Goal: Task Accomplishment & Management: Use online tool/utility

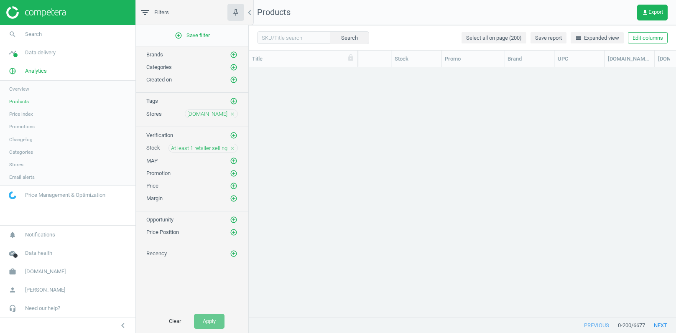
scroll to position [0, 329]
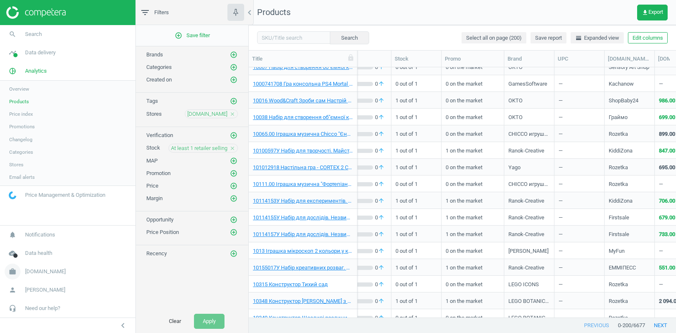
click at [31, 273] on span "bi.ua" at bounding box center [45, 272] width 41 height 8
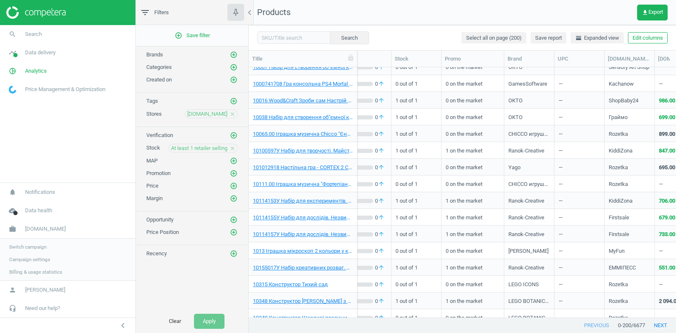
click at [40, 247] on span "Switch campaign" at bounding box center [27, 247] width 37 height 7
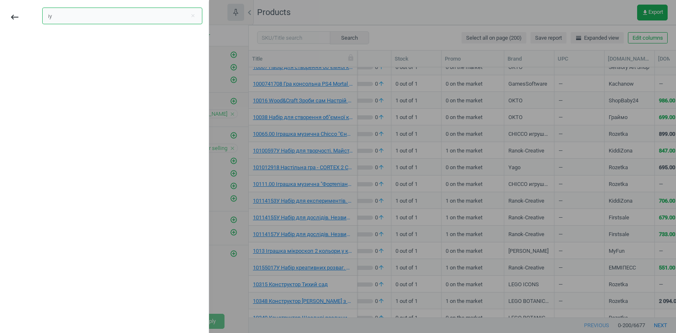
type input "і"
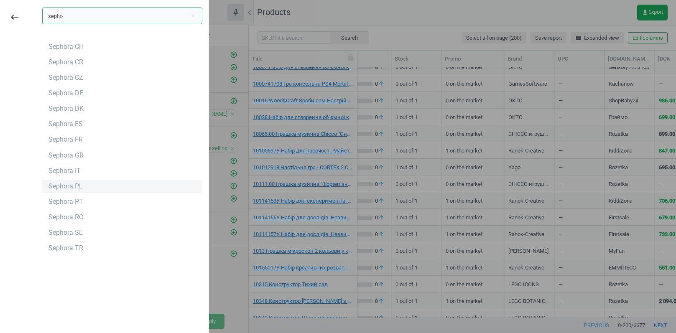
type input "sepho"
click at [73, 186] on div "Sephora PL" at bounding box center [65, 186] width 34 height 9
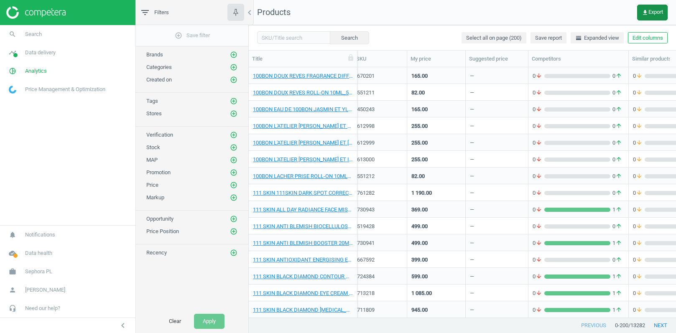
click at [651, 8] on button "get_app Export" at bounding box center [652, 13] width 31 height 16
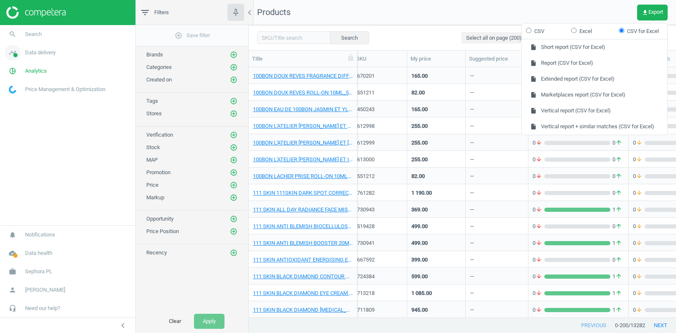
click at [26, 52] on span "Data delivery" at bounding box center [40, 53] width 31 height 8
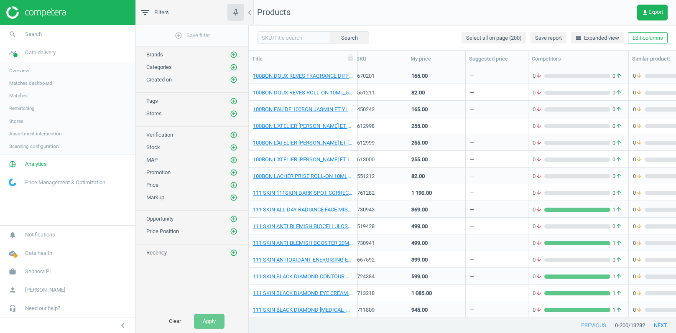
click at [16, 121] on span "Stores" at bounding box center [16, 121] width 14 height 7
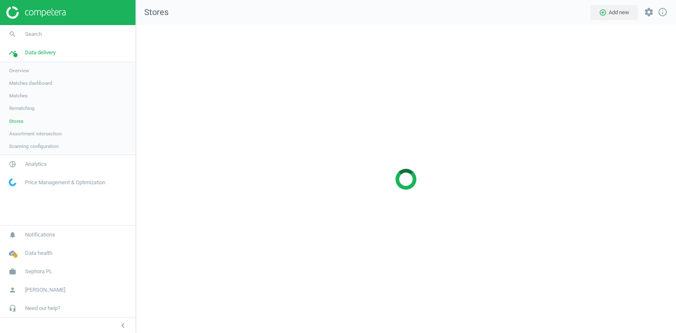
scroll to position [309, 541]
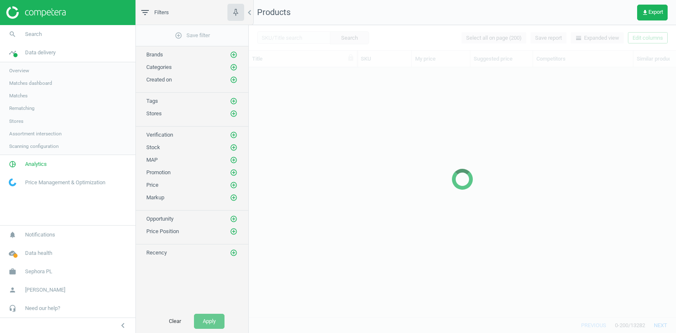
scroll to position [251, 427]
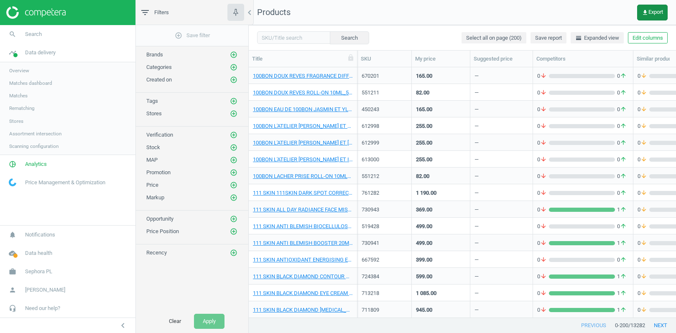
click at [645, 10] on icon "get_app" at bounding box center [645, 12] width 7 height 7
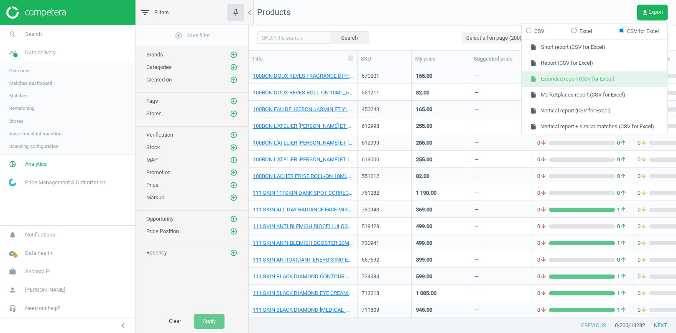
click at [560, 73] on button "insert_drive_file Extended report (CSV for Excel)" at bounding box center [594, 79] width 145 height 16
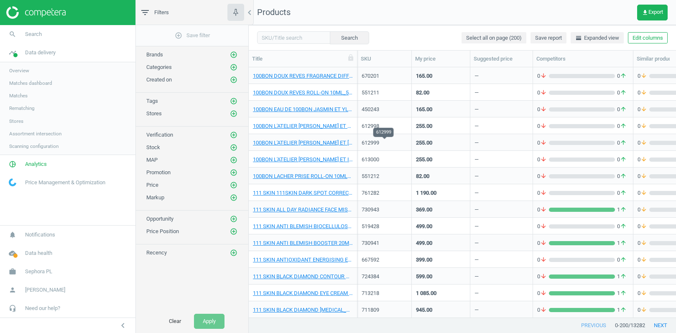
scroll to position [0, 0]
click at [42, 275] on span "Sephora PL" at bounding box center [38, 272] width 27 height 8
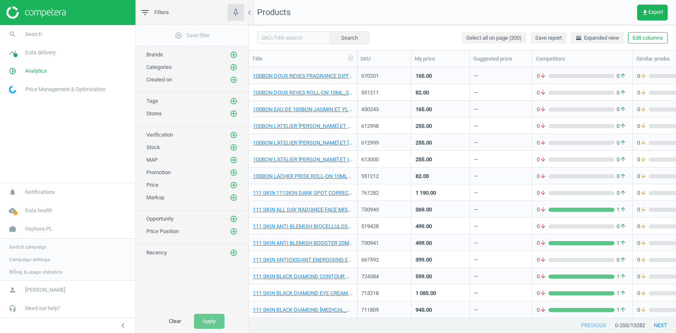
click at [39, 260] on span "Campaign settings" at bounding box center [29, 259] width 41 height 7
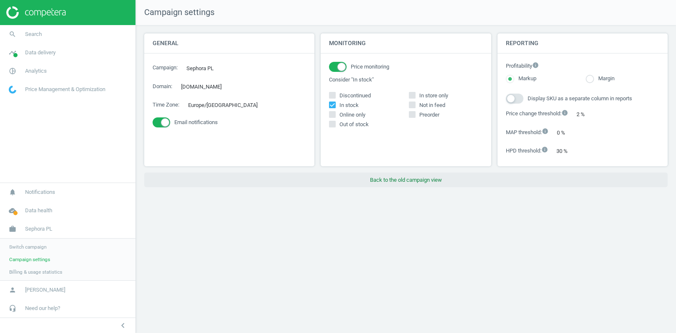
click at [398, 179] on button "Back to the old campaign view" at bounding box center [405, 180] width 523 height 15
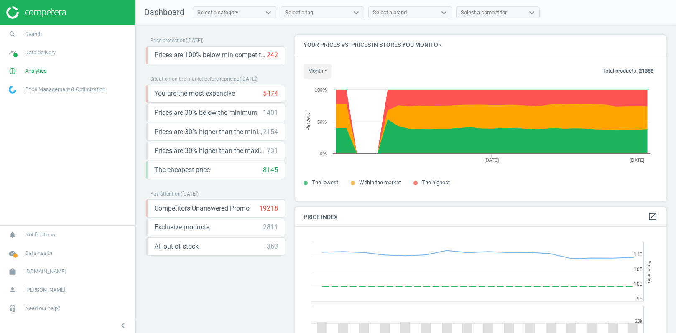
scroll to position [166, 371]
click at [34, 73] on span "Analytics" at bounding box center [36, 71] width 22 height 8
click at [20, 100] on span "Products" at bounding box center [19, 101] width 20 height 7
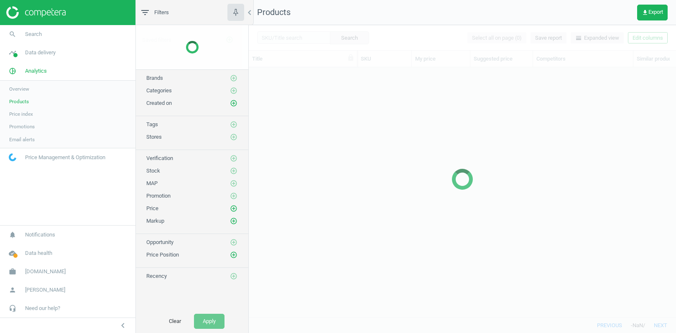
scroll to position [251, 427]
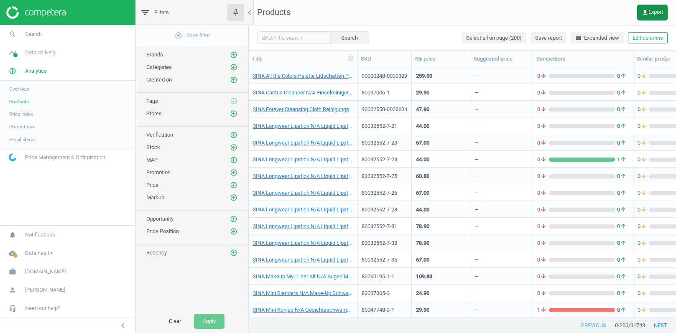
click at [652, 14] on span "get_app Export" at bounding box center [652, 12] width 21 height 7
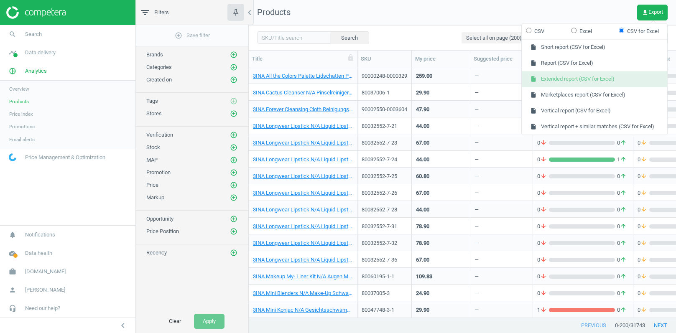
click at [557, 77] on button "insert_drive_file Extended report (CSV for Excel)" at bounding box center [594, 79] width 145 height 16
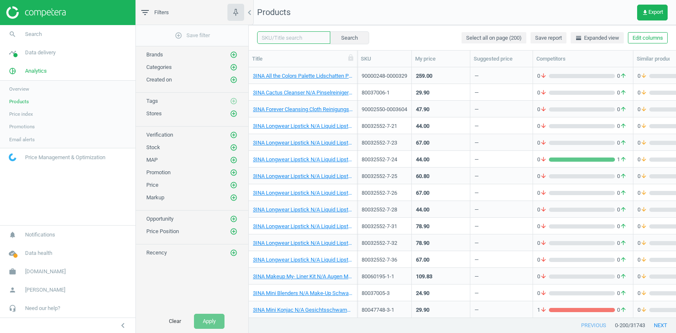
click at [283, 39] on input "text" at bounding box center [293, 37] width 73 height 13
paste input "8028713570261"
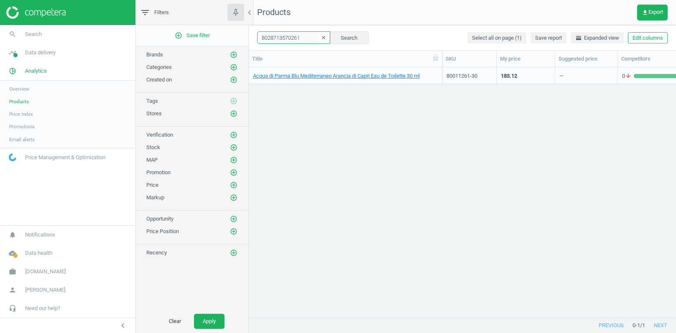
drag, startPoint x: 358, startPoint y: 60, endPoint x: 444, endPoint y: 60, distance: 85.3
click at [443, 60] on div at bounding box center [442, 59] width 8 height 16
click at [311, 35] on input "8028713570261" at bounding box center [293, 37] width 73 height 13
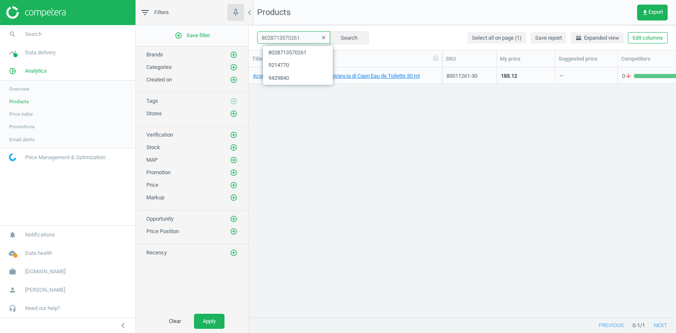
paste input "816604"
type input "8028713816604"
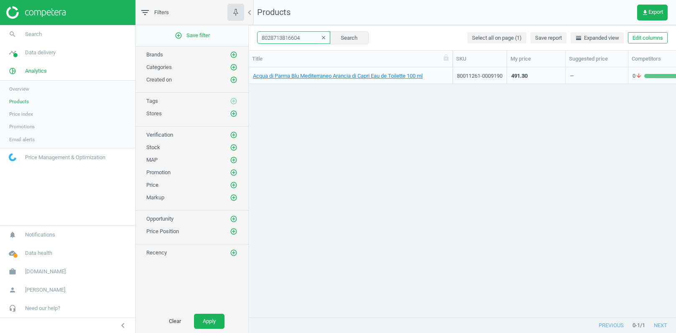
drag, startPoint x: 443, startPoint y: 58, endPoint x: 450, endPoint y: 61, distance: 7.3
click at [450, 61] on div at bounding box center [452, 59] width 8 height 16
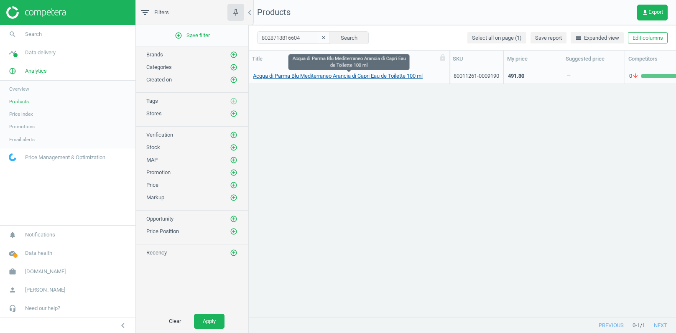
click at [413, 74] on link "Acqua di Parma Blu Mediterraneo Arancia di Capri Eau de Toilette 100 ml" at bounding box center [338, 76] width 170 height 8
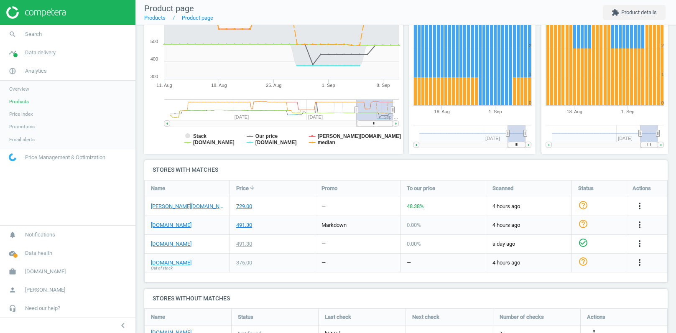
scroll to position [181, 0]
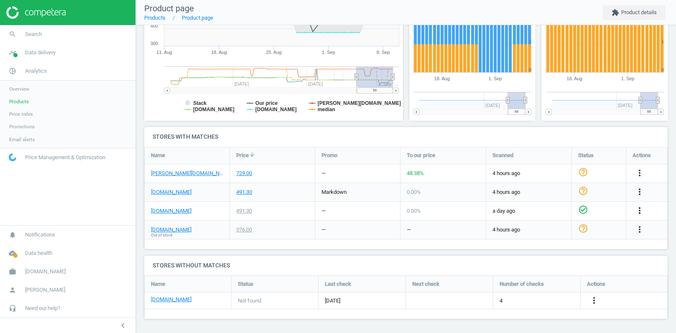
click at [641, 211] on icon "more_vert" at bounding box center [640, 211] width 10 height 10
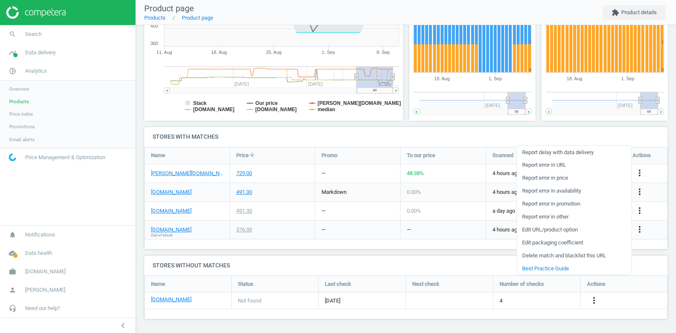
click at [552, 230] on link "Edit URL/product option" at bounding box center [574, 229] width 115 height 13
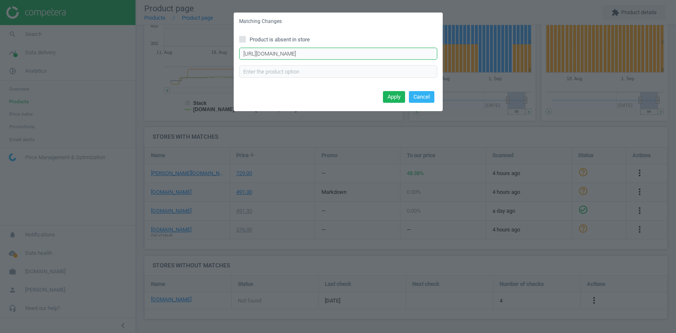
scroll to position [0, 145]
drag, startPoint x: 406, startPoint y: 54, endPoint x: 477, endPoint y: 50, distance: 70.8
click at [437, 50] on input "[URL][DOMAIN_NAME]" at bounding box center [338, 54] width 198 height 13
click at [423, 96] on button "Cancel" at bounding box center [422, 97] width 26 height 12
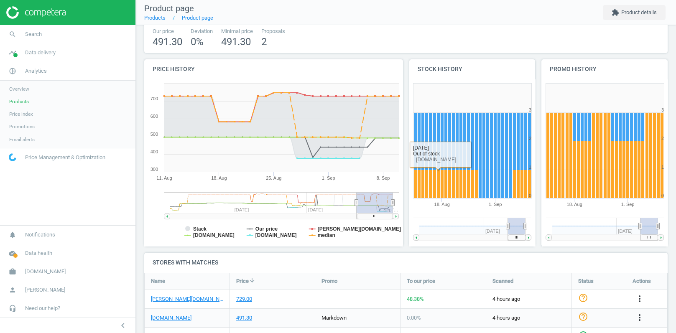
scroll to position [0, 0]
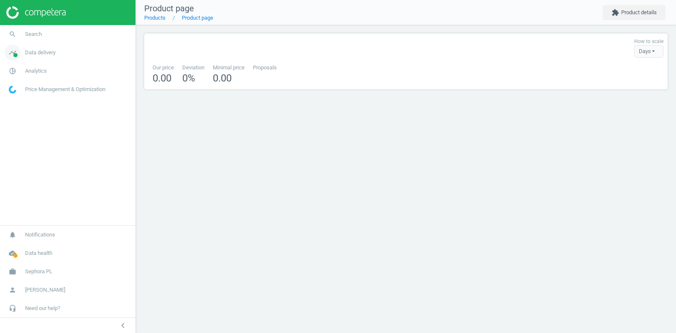
click at [31, 54] on span "Data delivery" at bounding box center [40, 53] width 31 height 8
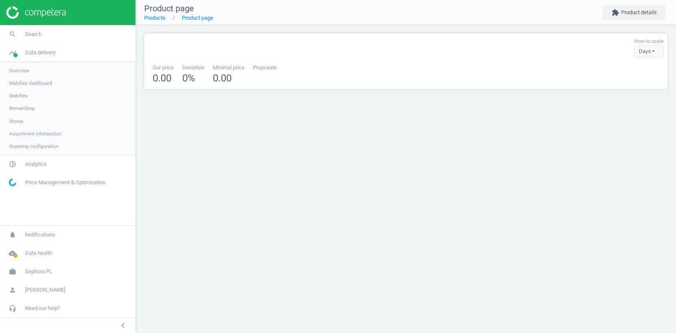
click at [19, 120] on span "Stores" at bounding box center [16, 121] width 14 height 7
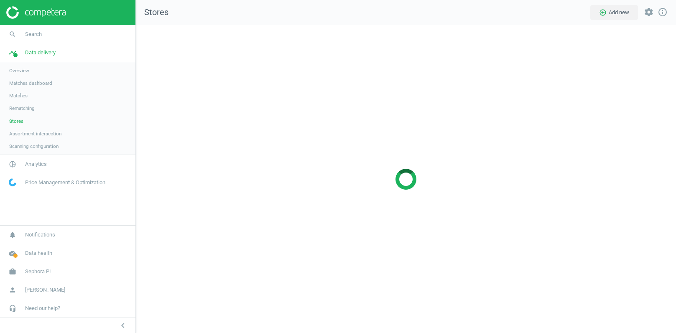
scroll to position [309, 541]
